Goal: Task Accomplishment & Management: Complete application form

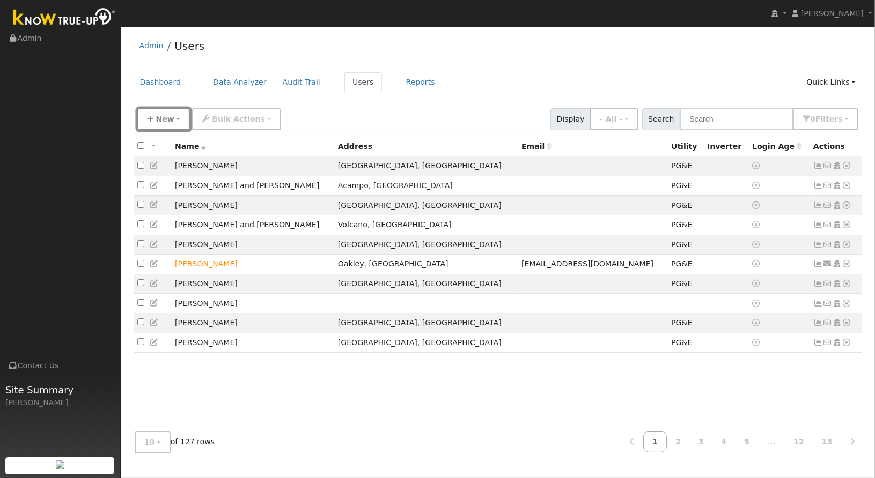
click at [159, 116] on span "New" at bounding box center [165, 119] width 18 height 9
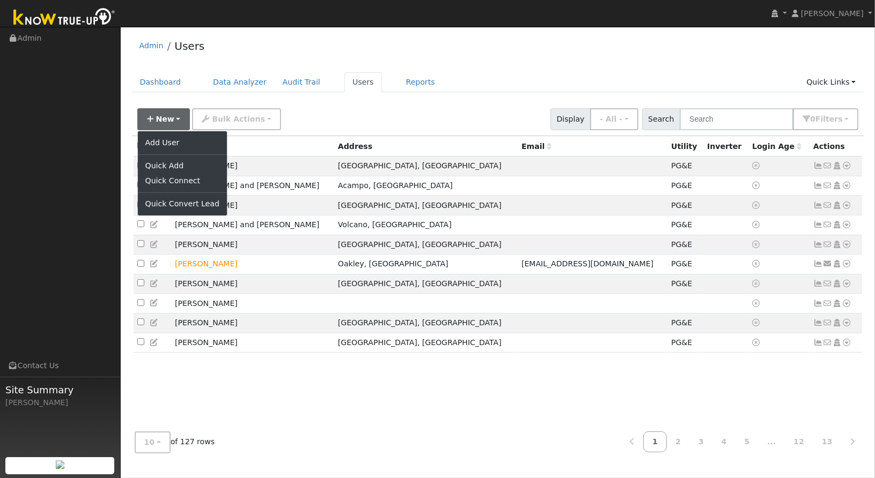
click at [156, 134] on ul "Add User Quick Add Quick Connect Quick Convert Lead" at bounding box center [182, 173] width 90 height 85
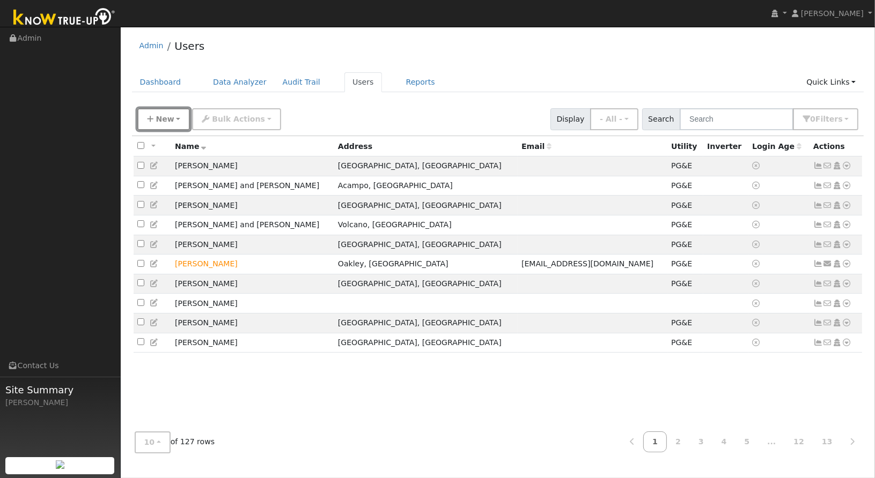
click at [163, 115] on span "New" at bounding box center [165, 119] width 18 height 9
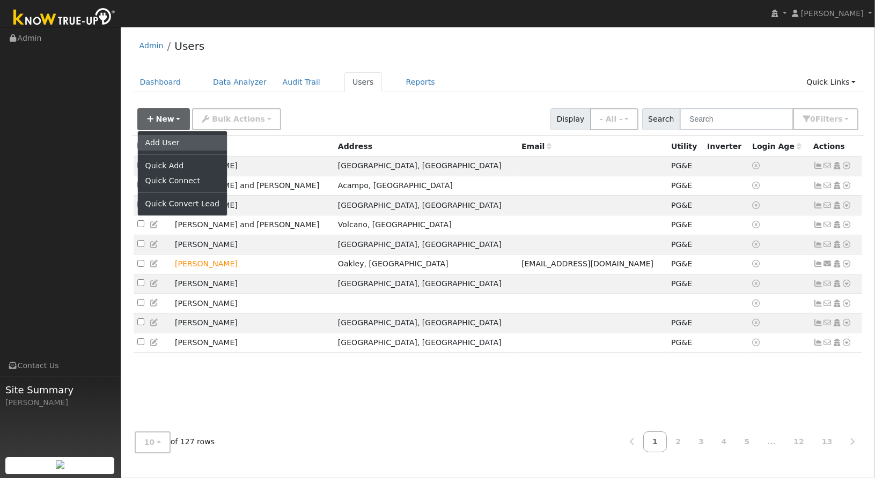
click at [159, 135] on link "Add User" at bounding box center [182, 142] width 89 height 15
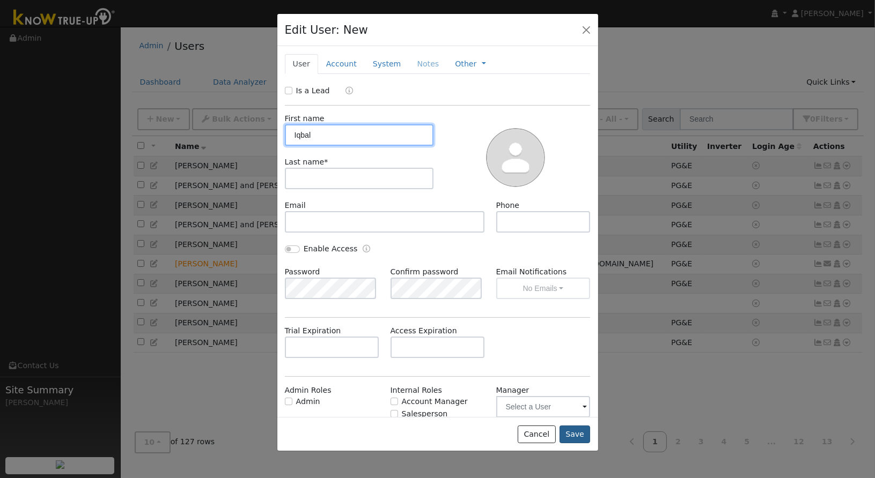
type input "Iqbal"
click at [586, 435] on button "Save" at bounding box center [574, 435] width 31 height 18
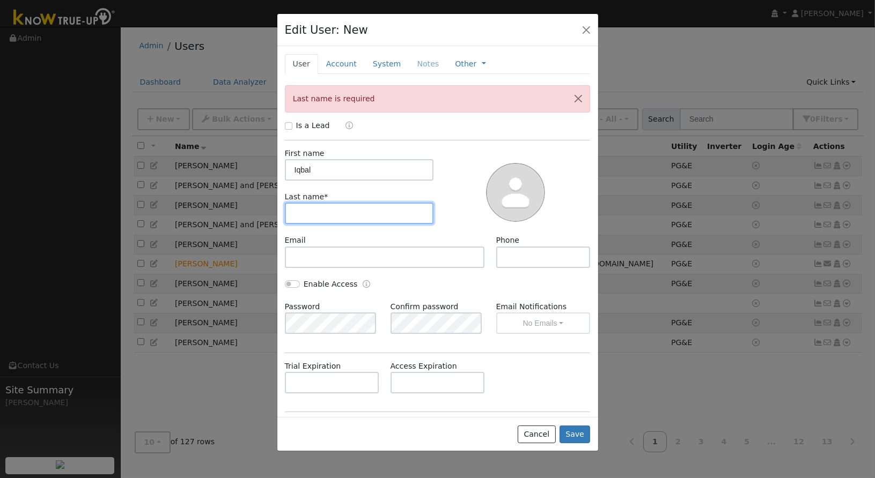
click at [346, 221] on input "text" at bounding box center [359, 213] width 149 height 21
type input "[PERSON_NAME] Referal"
click at [571, 426] on button "Save" at bounding box center [574, 435] width 31 height 18
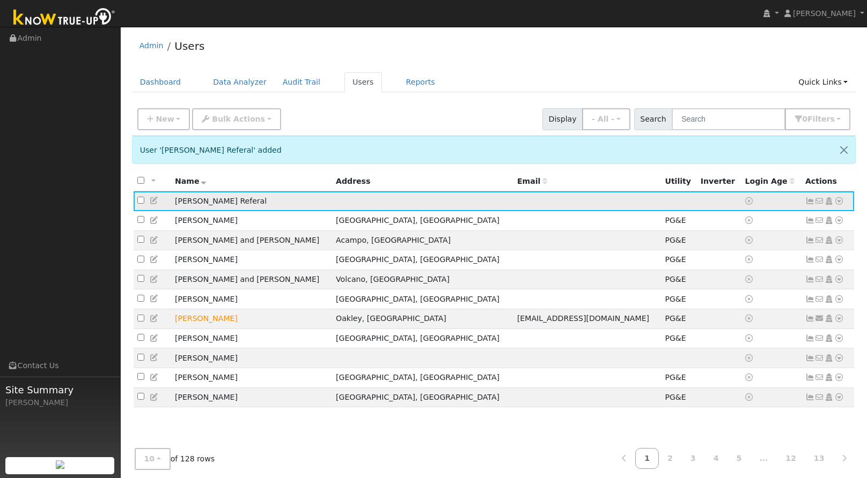
click at [834, 201] on icon at bounding box center [839, 201] width 10 height 8
click at [736, 278] on link "Utility" at bounding box center [727, 282] width 75 height 15
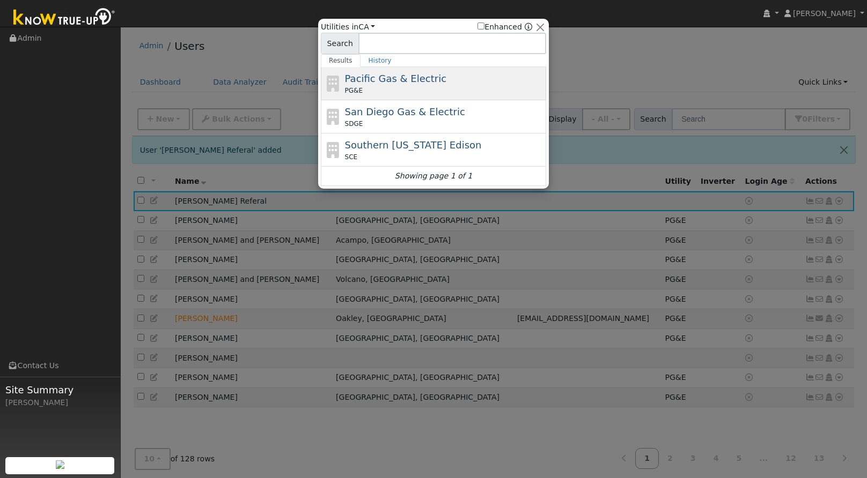
click at [509, 71] on div "Pacific Gas & Electric PG&E" at bounding box center [444, 83] width 199 height 24
